Goal: Information Seeking & Learning: Learn about a topic

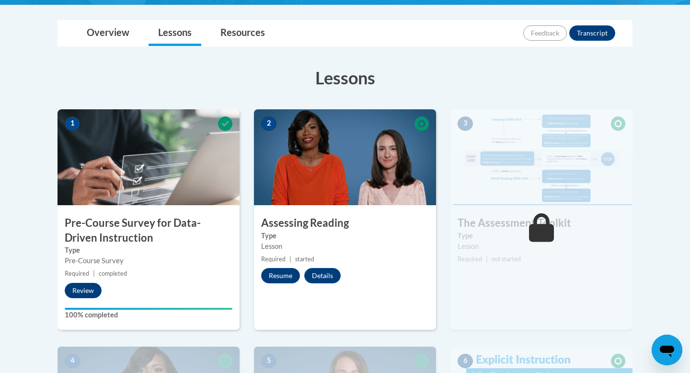
scroll to position [213, 0]
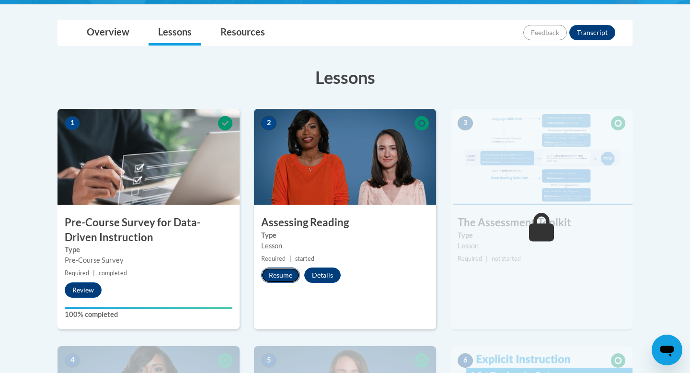
click at [282, 277] on button "Resume" at bounding box center [280, 275] width 39 height 15
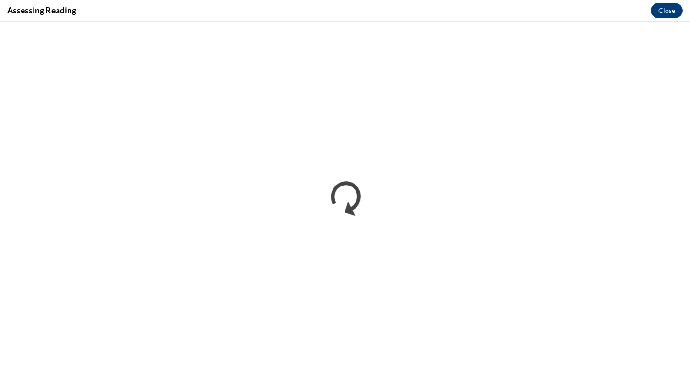
scroll to position [0, 0]
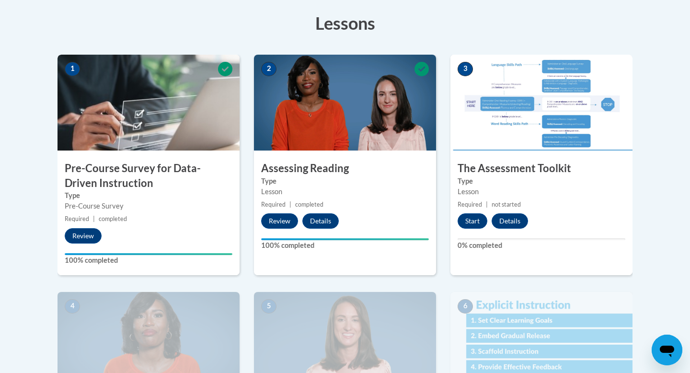
scroll to position [268, 0]
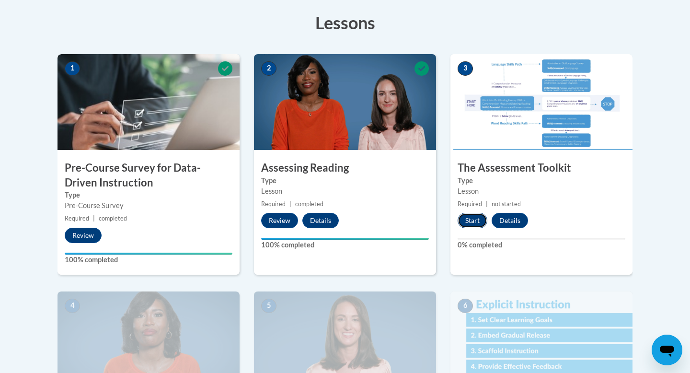
click at [471, 218] on button "Start" at bounding box center [473, 220] width 30 height 15
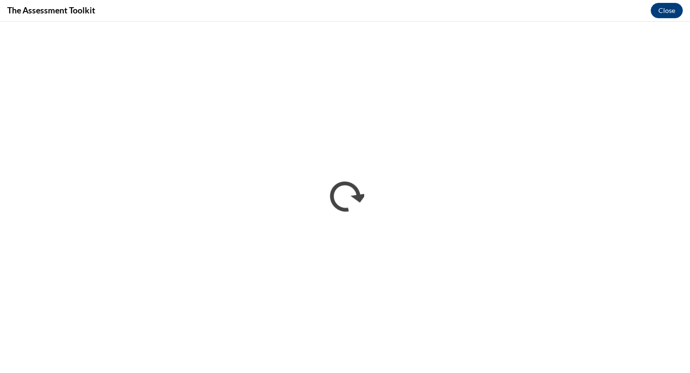
scroll to position [0, 0]
